Goal: Task Accomplishment & Management: Use online tool/utility

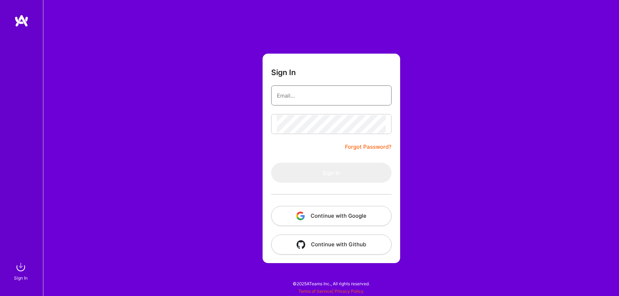
click at [299, 92] on input "email" at bounding box center [331, 96] width 109 height 18
type input "[PERSON_NAME][EMAIL_ADDRESS][DOMAIN_NAME]"
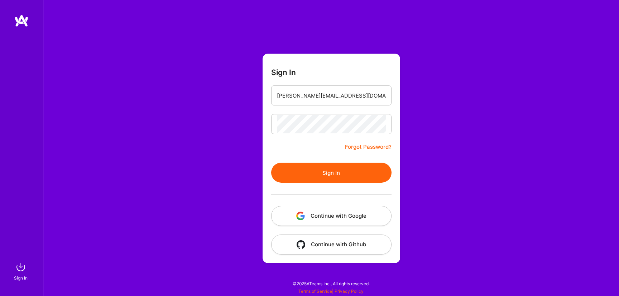
click at [319, 175] on button "Sign In" at bounding box center [331, 173] width 120 height 20
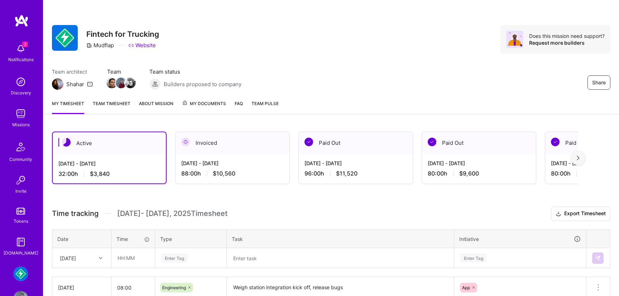
click at [22, 115] on img at bounding box center [21, 114] width 14 height 14
